Goal: Transaction & Acquisition: Book appointment/travel/reservation

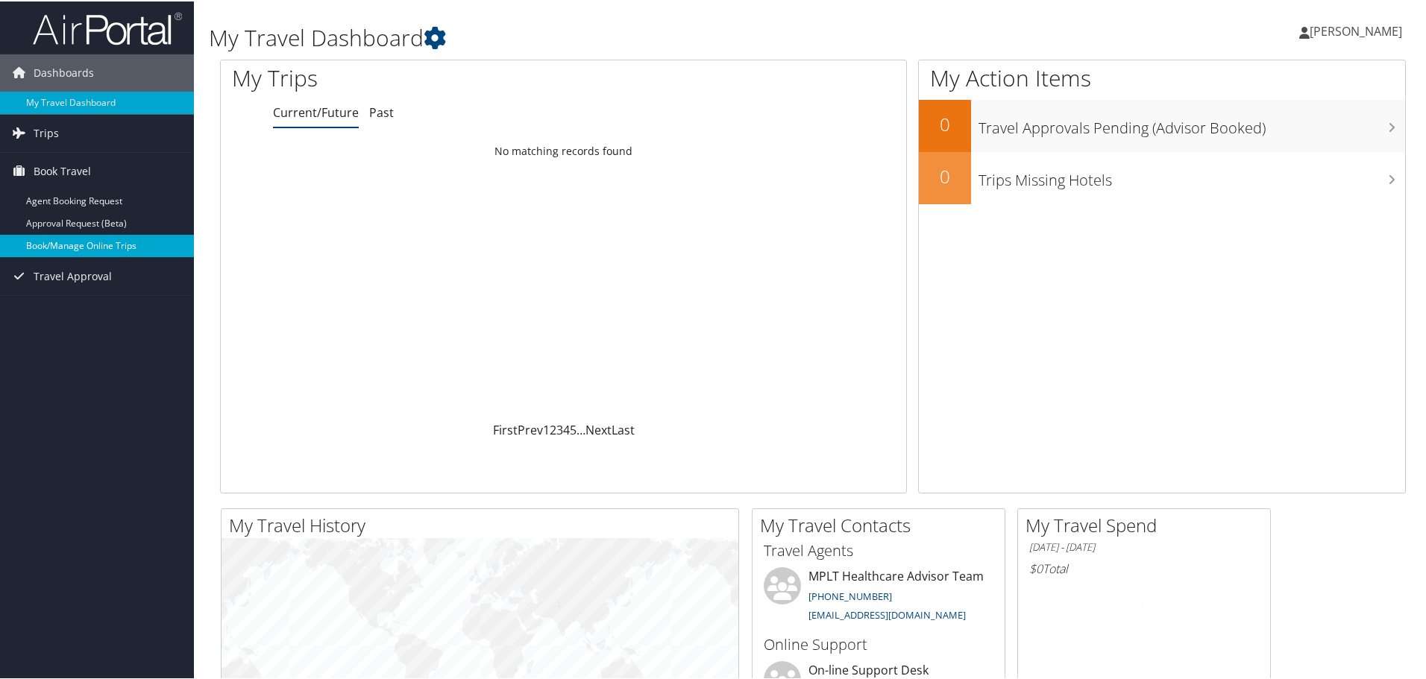
click at [91, 241] on link "Book/Manage Online Trips" at bounding box center [97, 244] width 194 height 22
